Goal: Understand process/instructions: Learn how to perform a task or action

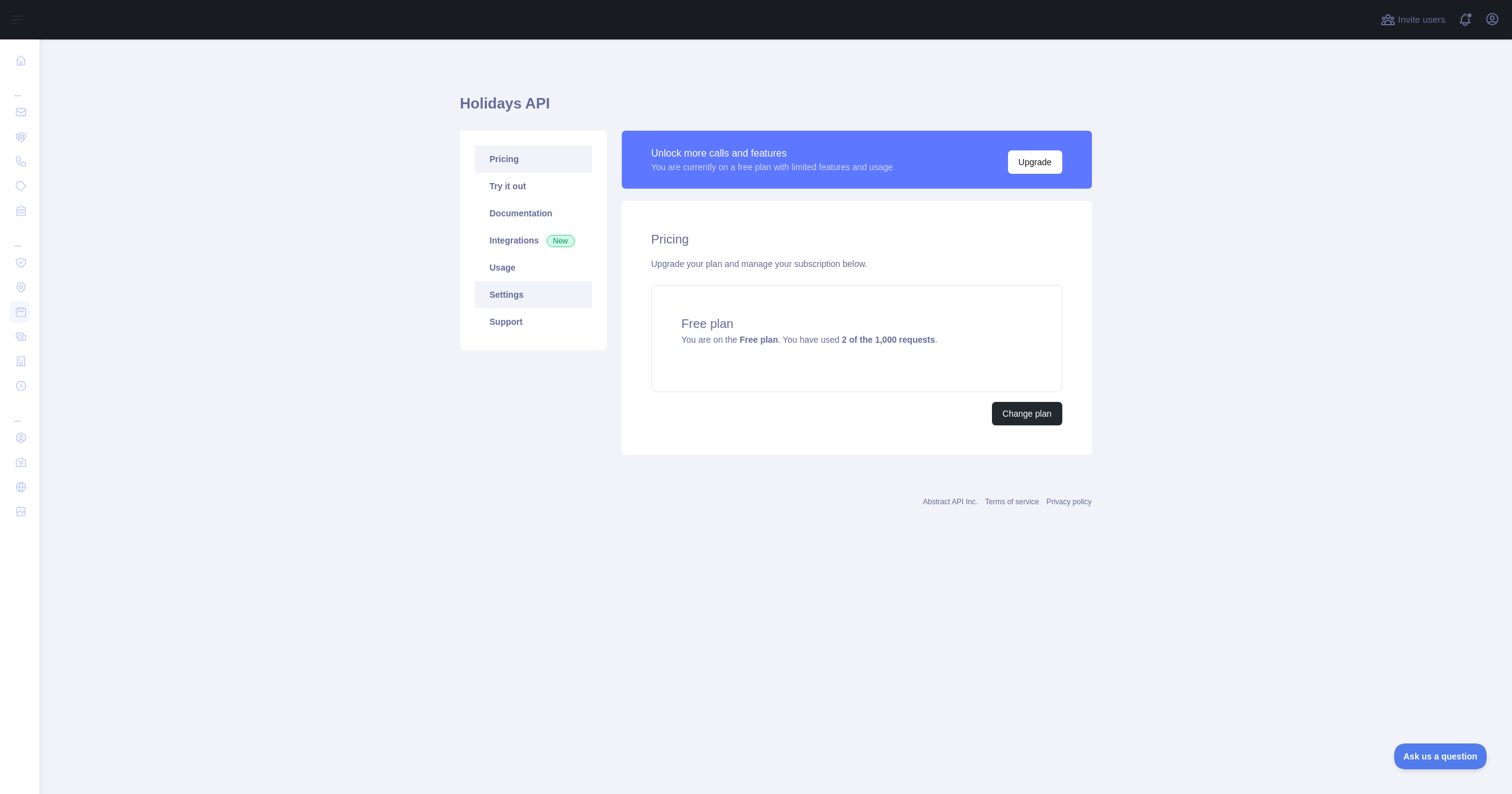
click at [500, 291] on link "Settings" at bounding box center [534, 295] width 117 height 27
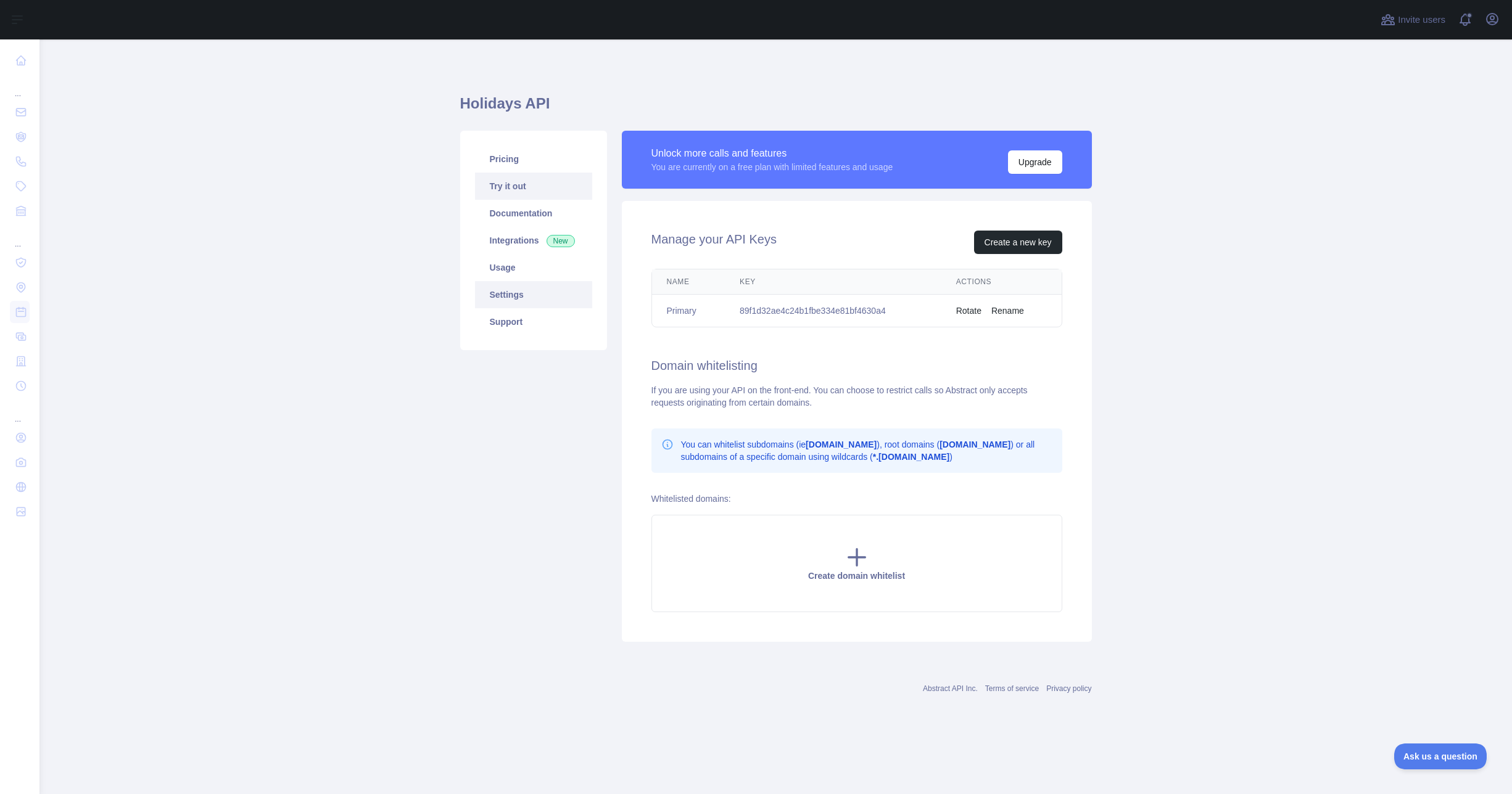
click at [511, 191] on link "Try it out" at bounding box center [534, 186] width 117 height 27
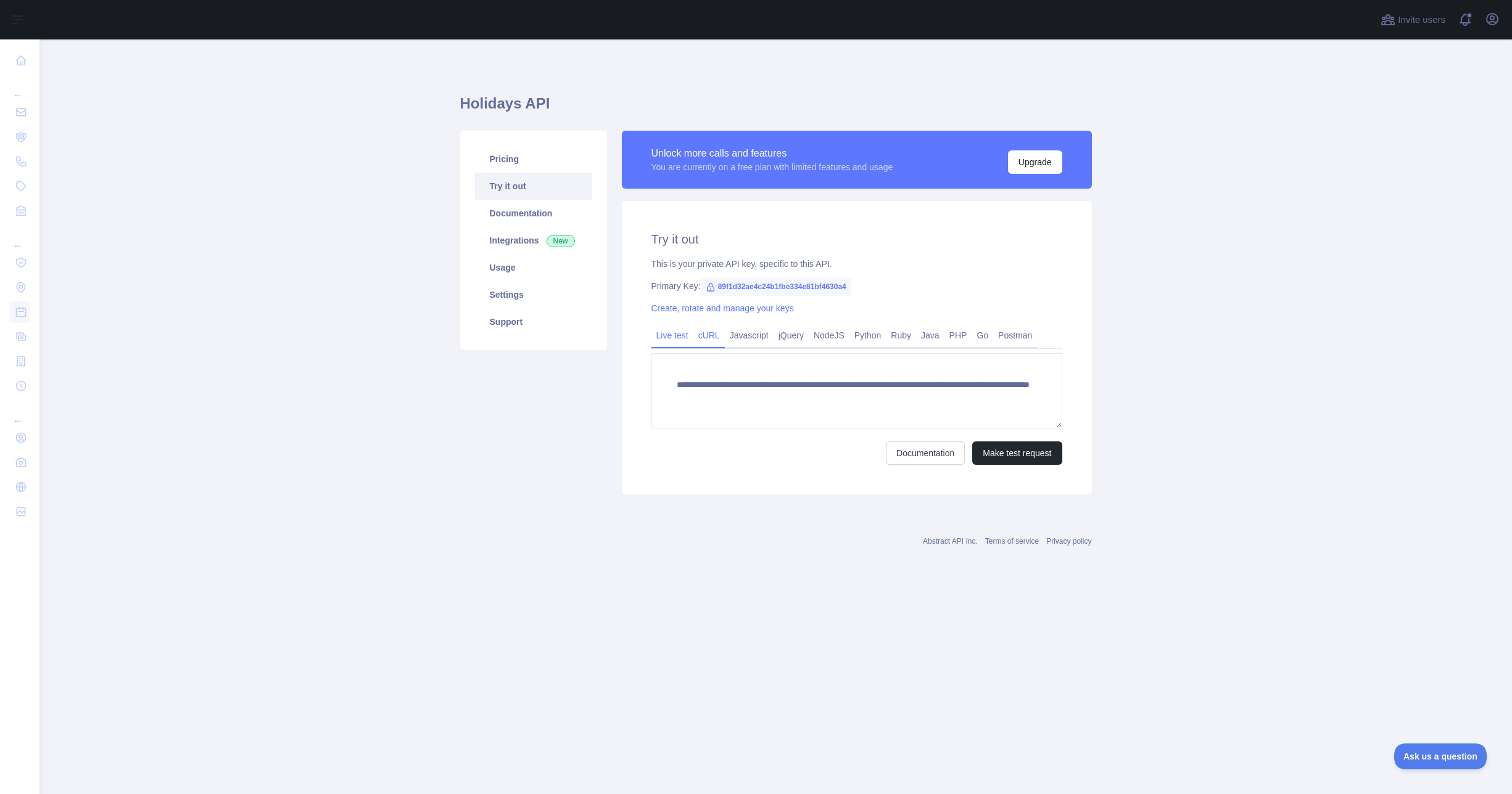
click at [712, 337] on link "cURL" at bounding box center [709, 336] width 32 height 20
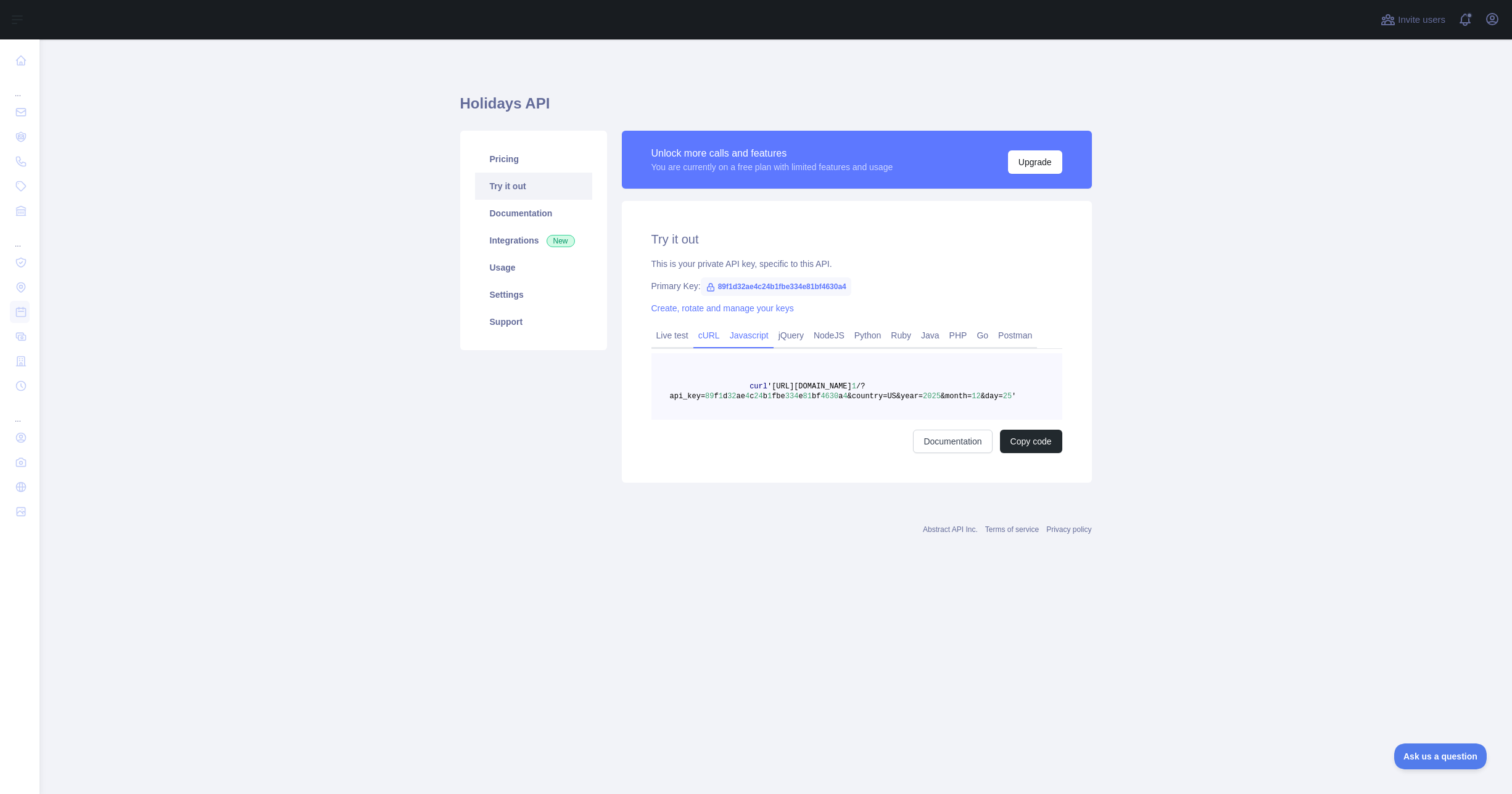
click at [763, 331] on link "Javascript" at bounding box center [749, 336] width 49 height 20
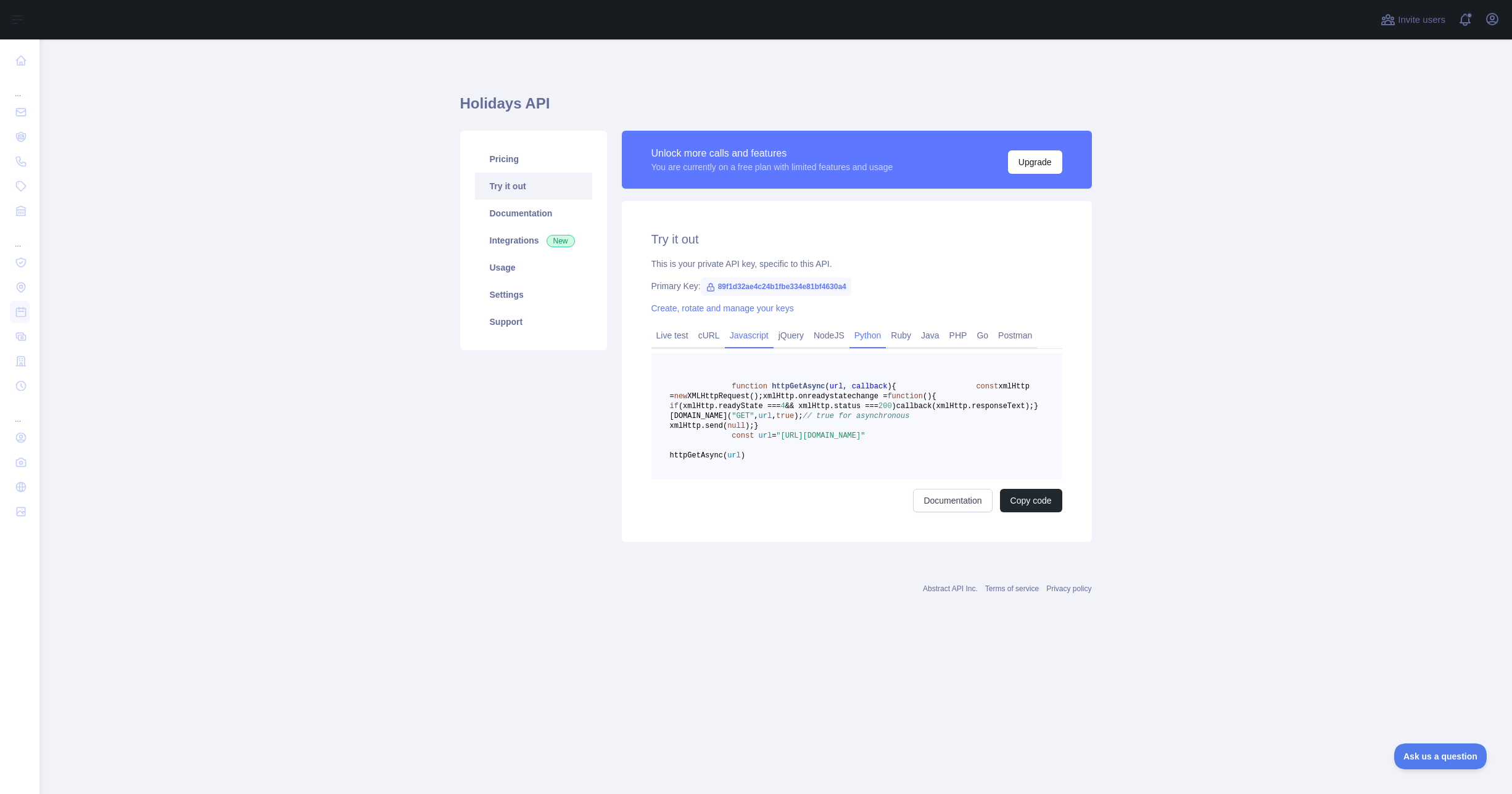
click at [876, 332] on link "Python" at bounding box center [868, 336] width 37 height 20
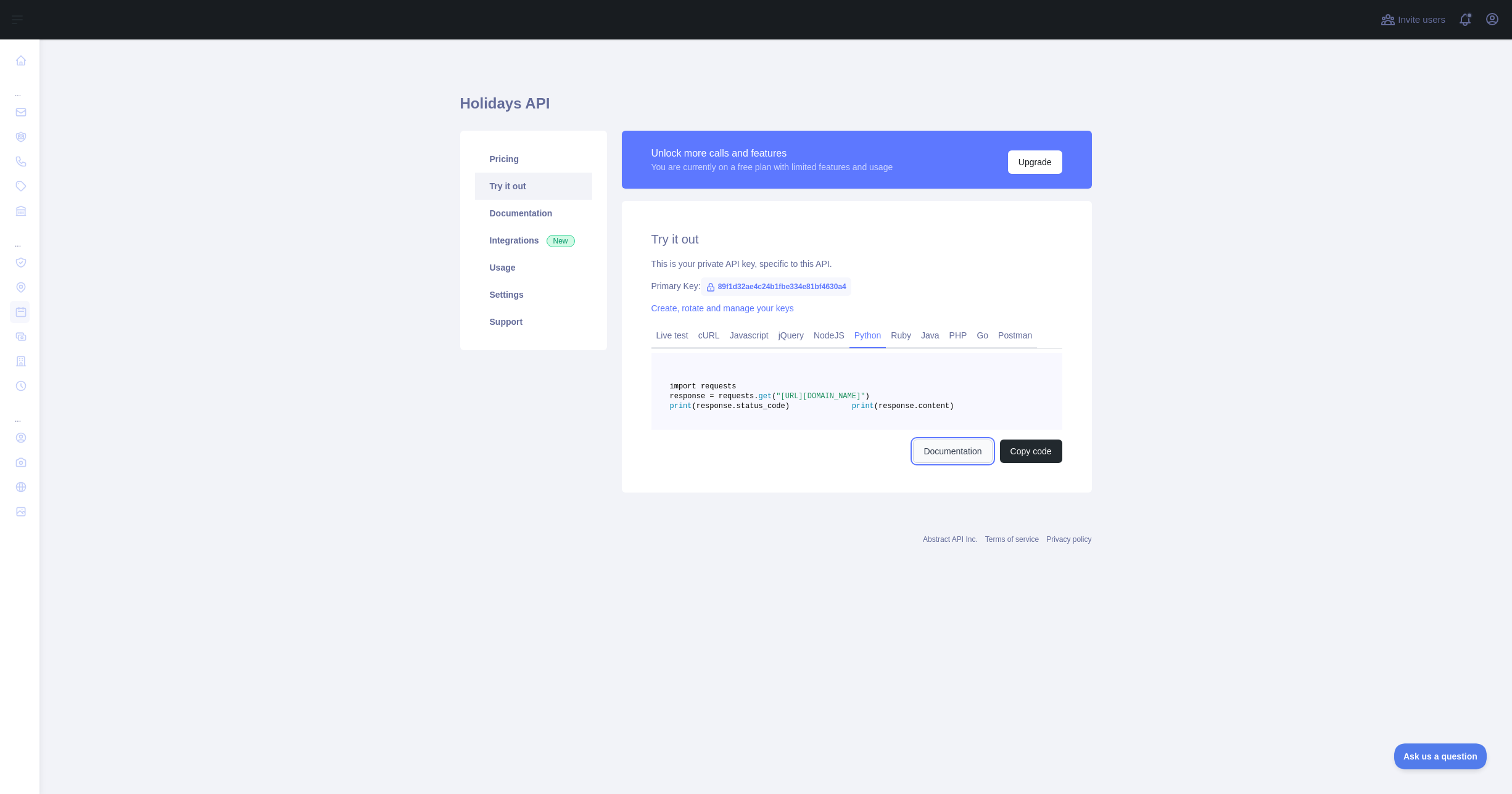
click at [958, 463] on link "Documentation" at bounding box center [953, 451] width 79 height 24
